Goal: Use online tool/utility: Utilize a website feature to perform a specific function

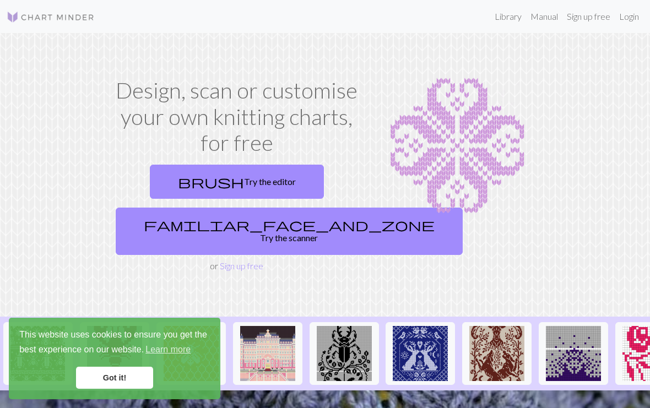
click at [121, 379] on link "Got it!" at bounding box center [114, 378] width 77 height 22
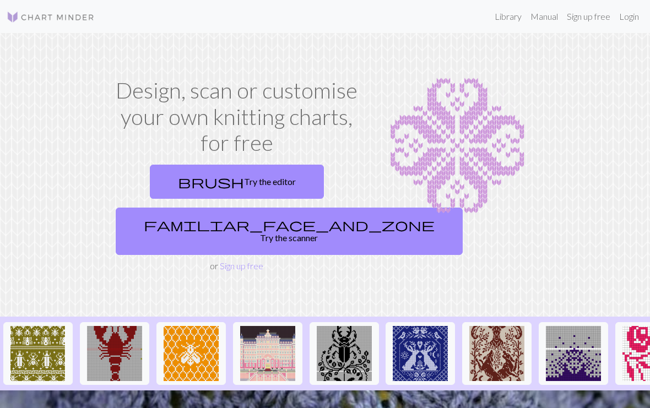
click at [209, 171] on link "brush Try the editor" at bounding box center [237, 182] width 174 height 34
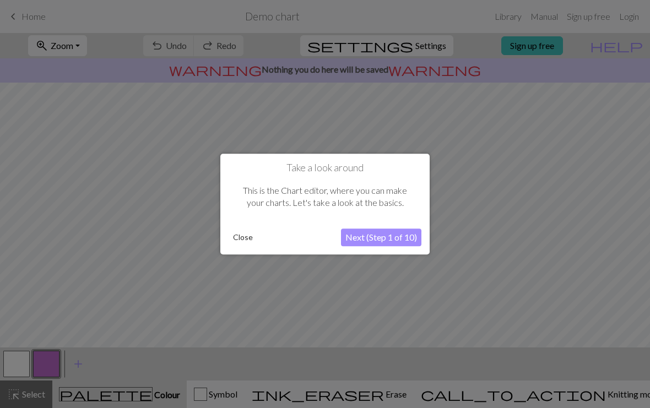
click at [407, 240] on button "Next (Step 1 of 10)" at bounding box center [381, 238] width 80 height 18
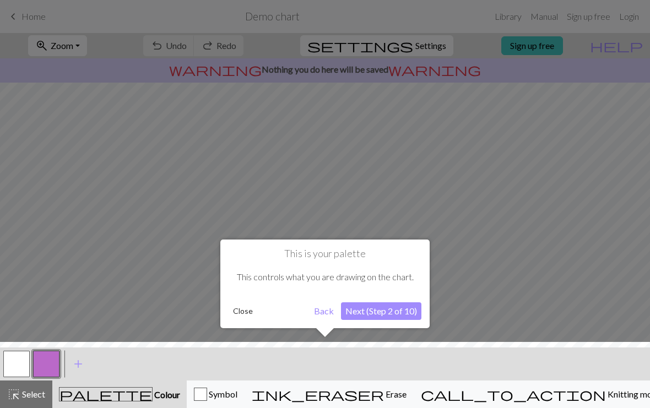
click at [408, 315] on button "Next (Step 2 of 10)" at bounding box center [381, 312] width 80 height 18
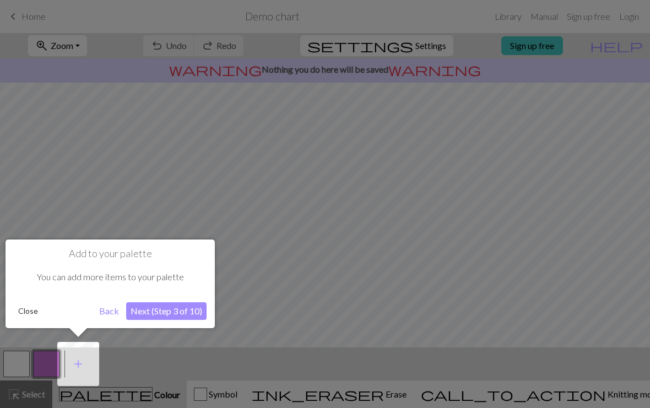
click at [178, 318] on button "Next (Step 3 of 10)" at bounding box center [166, 312] width 80 height 18
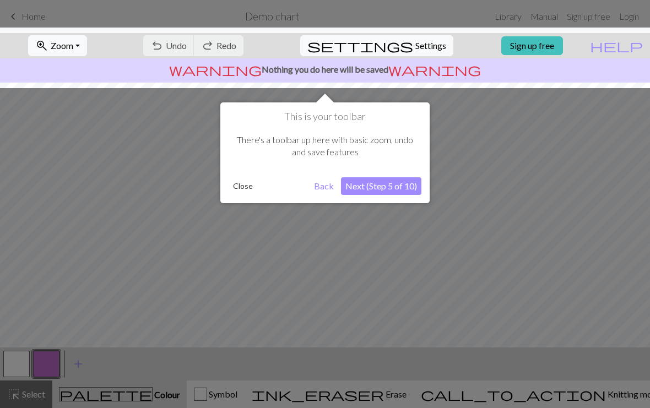
click at [392, 184] on button "Next (Step 5 of 10)" at bounding box center [381, 186] width 80 height 18
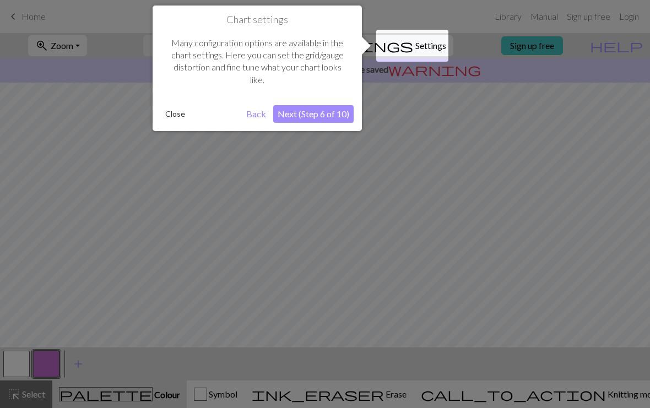
click at [166, 116] on button "Close" at bounding box center [175, 114] width 29 height 17
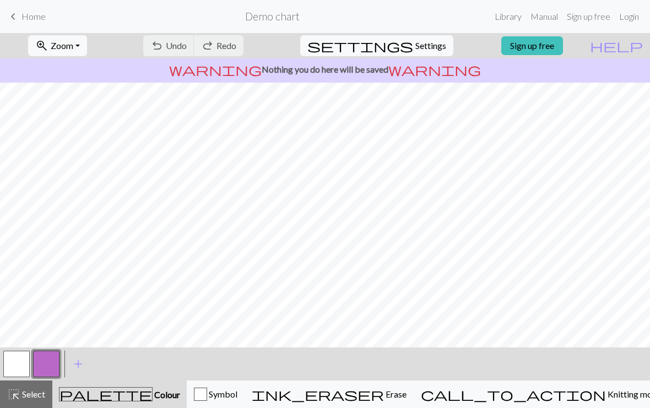
click at [117, 400] on span "palette" at bounding box center [106, 394] width 93 height 15
click at [46, 367] on button "button" at bounding box center [46, 364] width 26 height 26
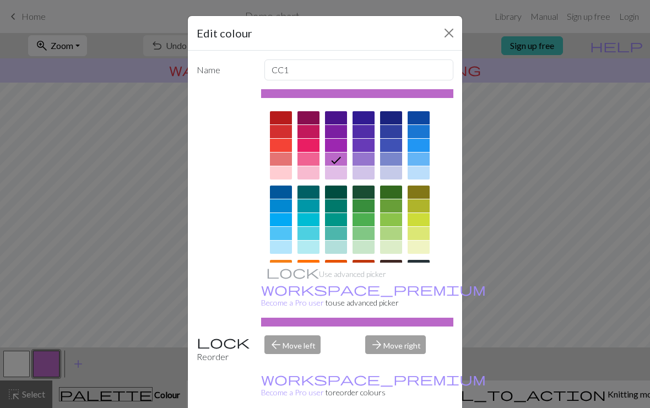
click at [391, 144] on div at bounding box center [391, 145] width 22 height 13
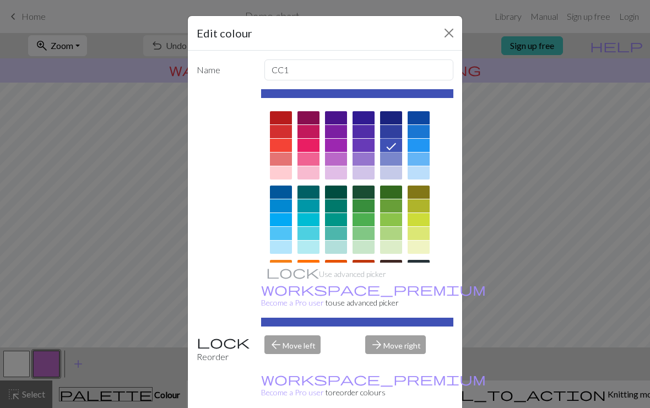
click at [445, 33] on button "Close" at bounding box center [449, 33] width 18 height 18
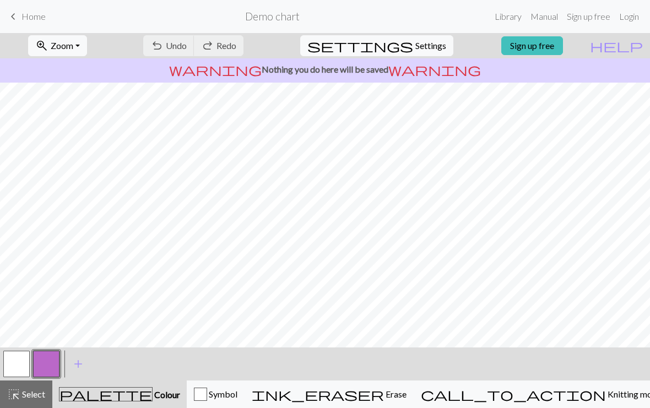
click at [58, 357] on button "button" at bounding box center [46, 364] width 26 height 26
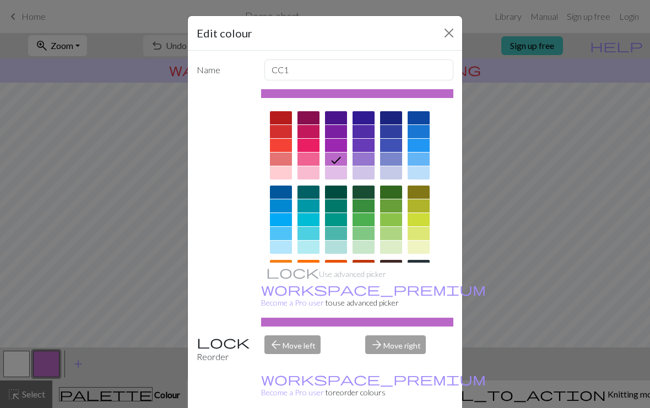
click at [387, 161] on div at bounding box center [391, 159] width 22 height 13
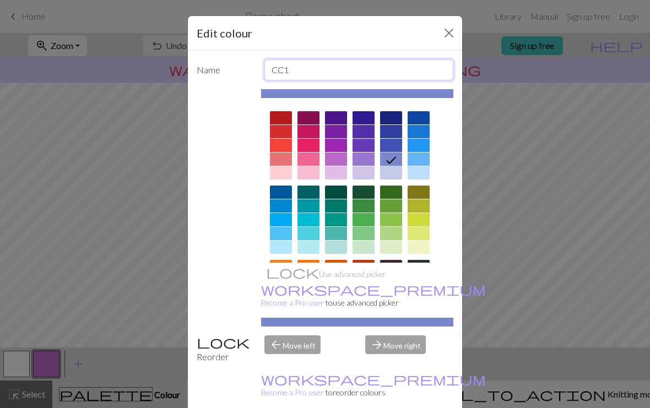
click at [375, 70] on input "CC1" at bounding box center [360, 70] width 190 height 21
type input "CC2"
click at [445, 30] on button "Close" at bounding box center [449, 33] width 18 height 18
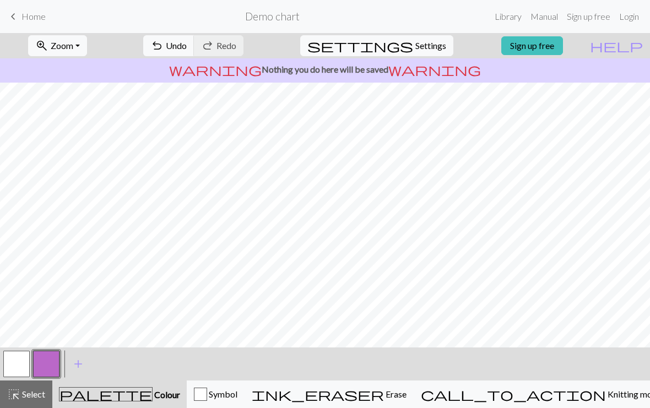
click at [505, 17] on link "Library" at bounding box center [509, 17] width 36 height 22
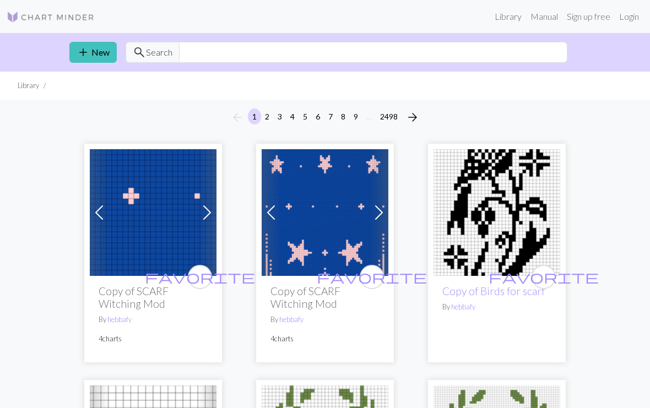
click at [264, 114] on button "2" at bounding box center [267, 117] width 13 height 16
click at [273, 119] on button "3" at bounding box center [279, 117] width 13 height 16
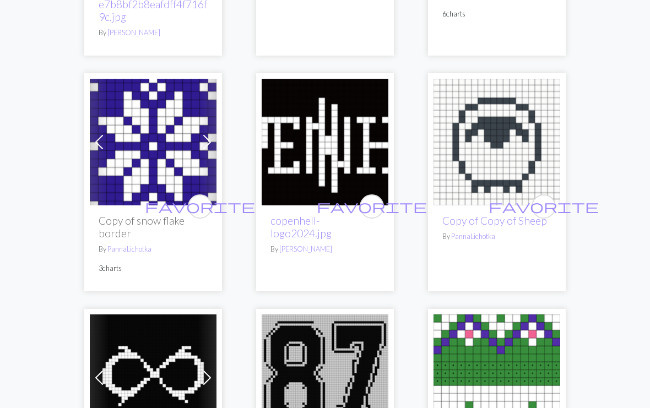
scroll to position [548, 0]
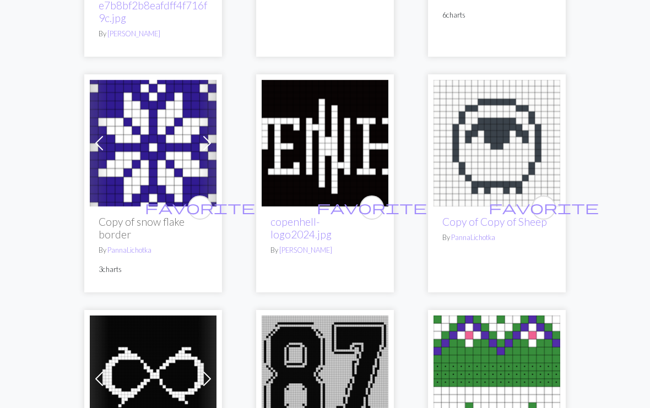
click at [169, 152] on img at bounding box center [153, 143] width 127 height 127
